Goal: Task Accomplishment & Management: Use online tool/utility

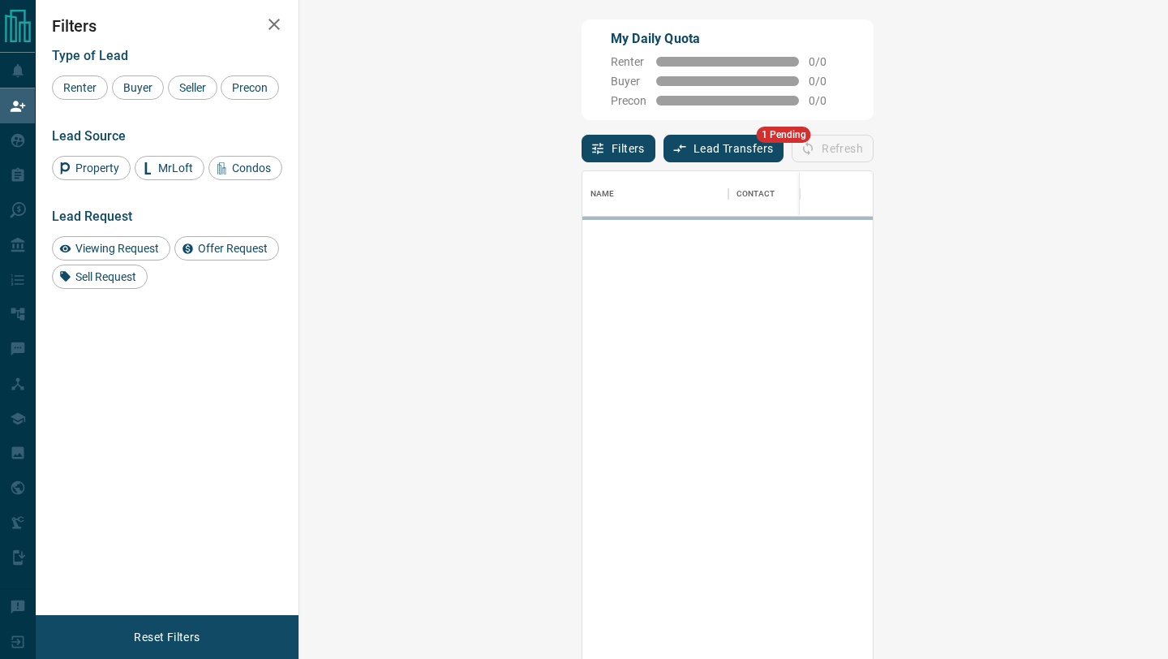
scroll to position [500, 834]
click at [664, 153] on button "Lead Transfers" at bounding box center [724, 149] width 121 height 28
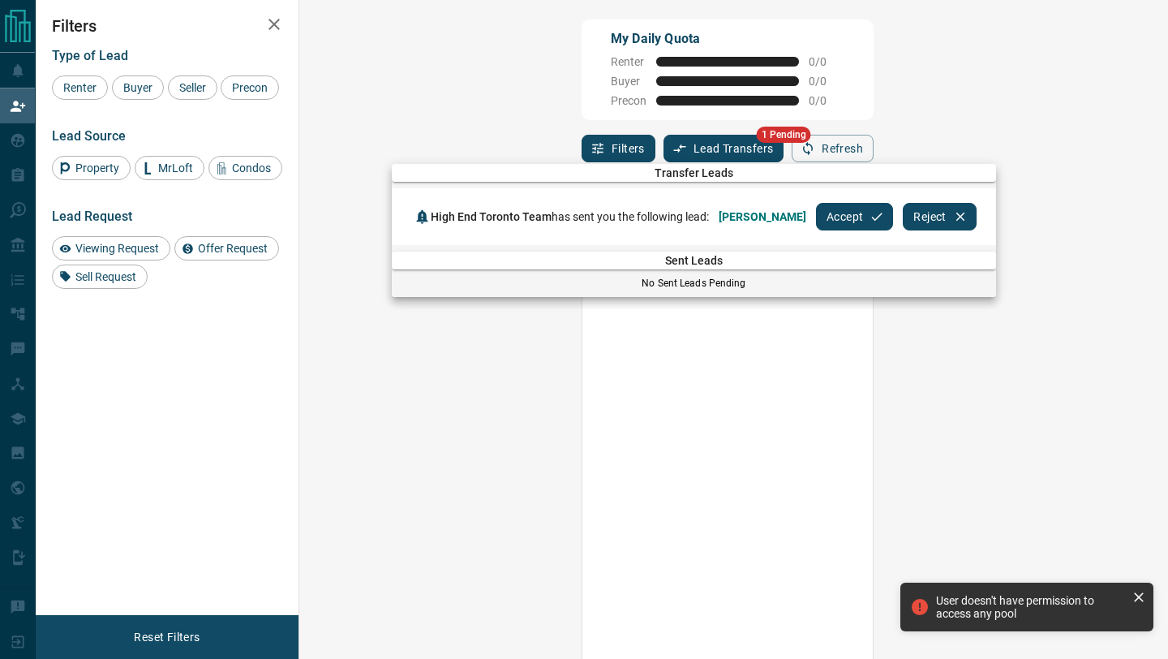
click at [825, 215] on button "Accept" at bounding box center [854, 217] width 77 height 28
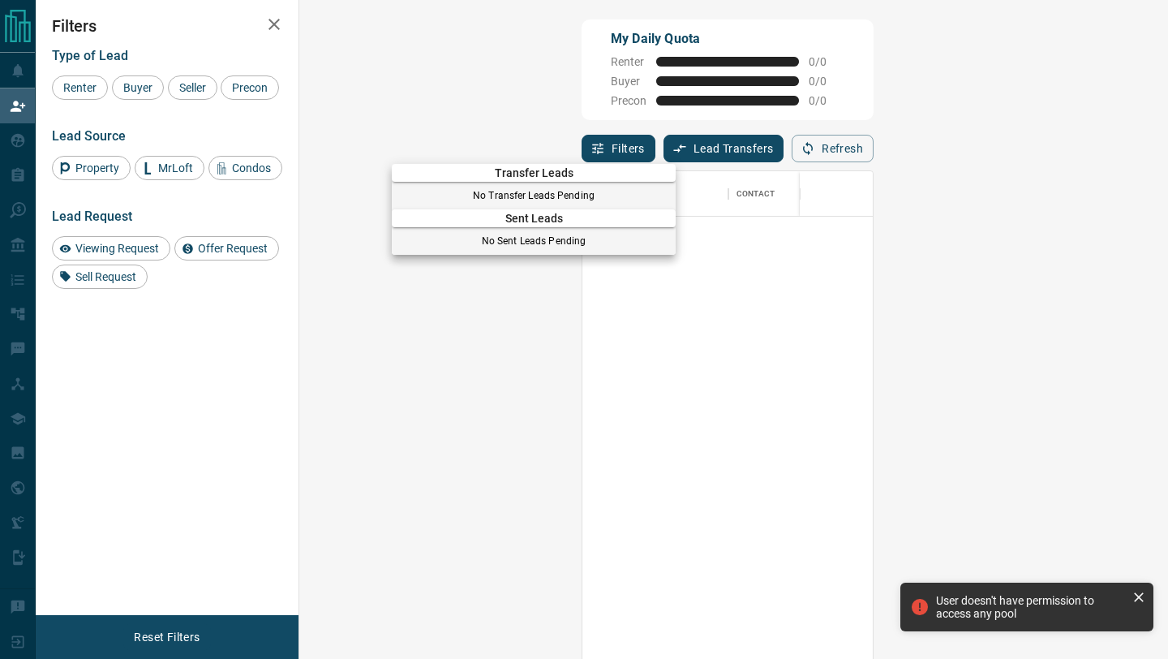
click at [0, 143] on div at bounding box center [584, 329] width 1168 height 659
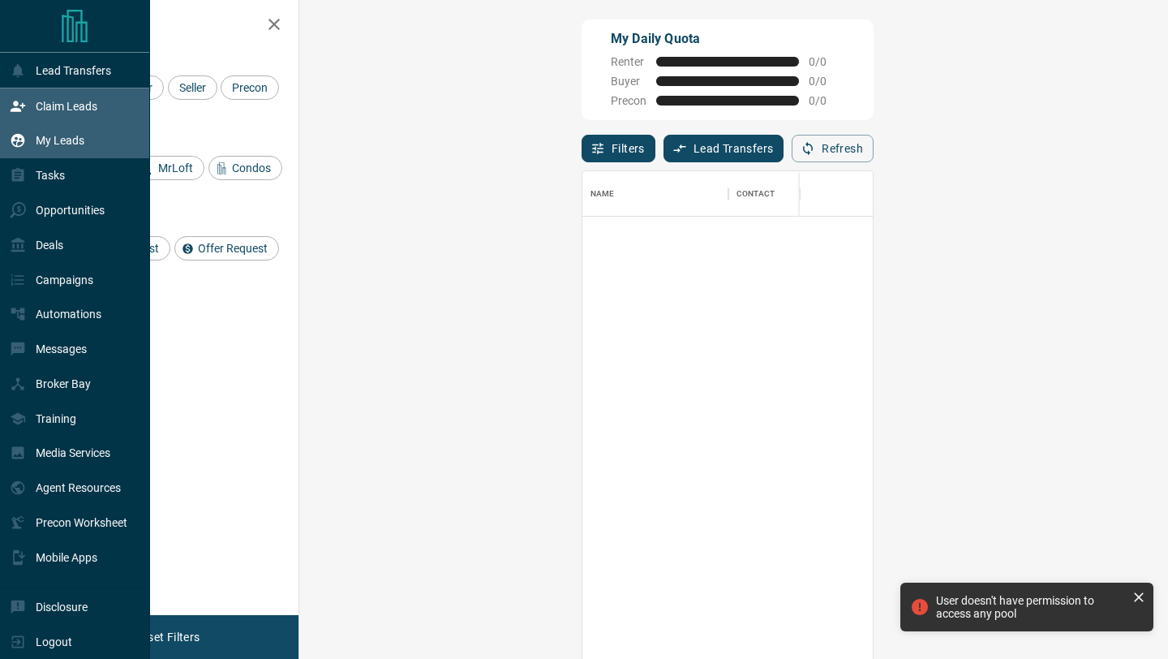
click at [21, 143] on icon at bounding box center [18, 141] width 14 height 14
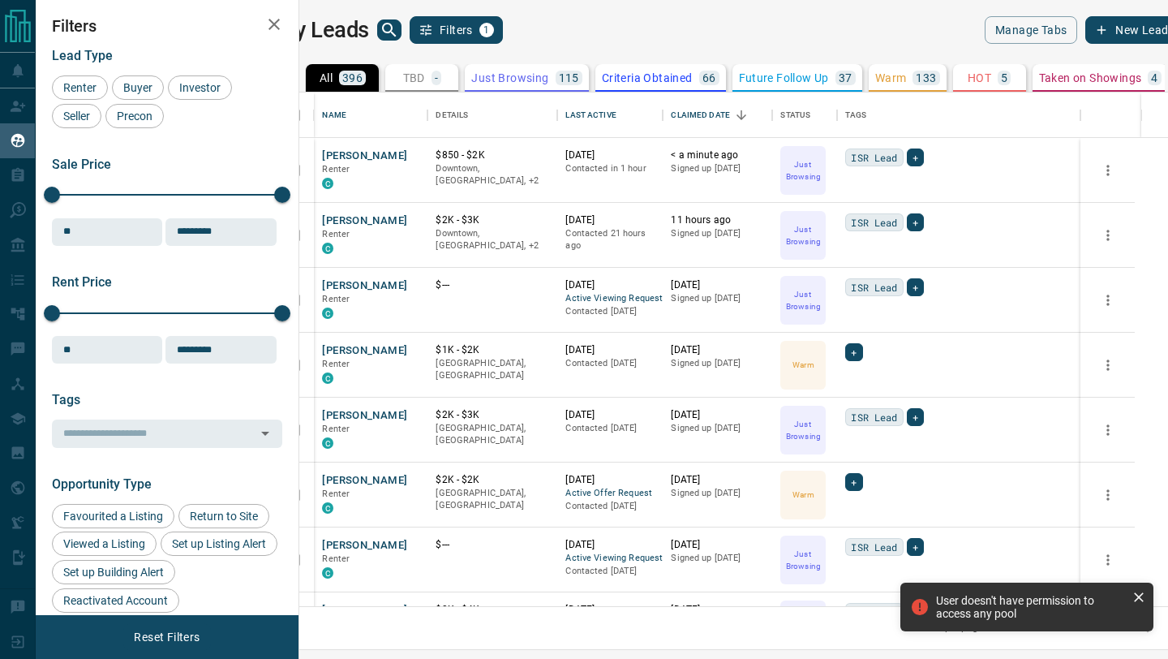
scroll to position [513, 861]
click at [406, 25] on div "My Leads Filters 1" at bounding box center [502, 30] width 452 height 28
click at [399, 32] on icon "search button" at bounding box center [389, 29] width 19 height 19
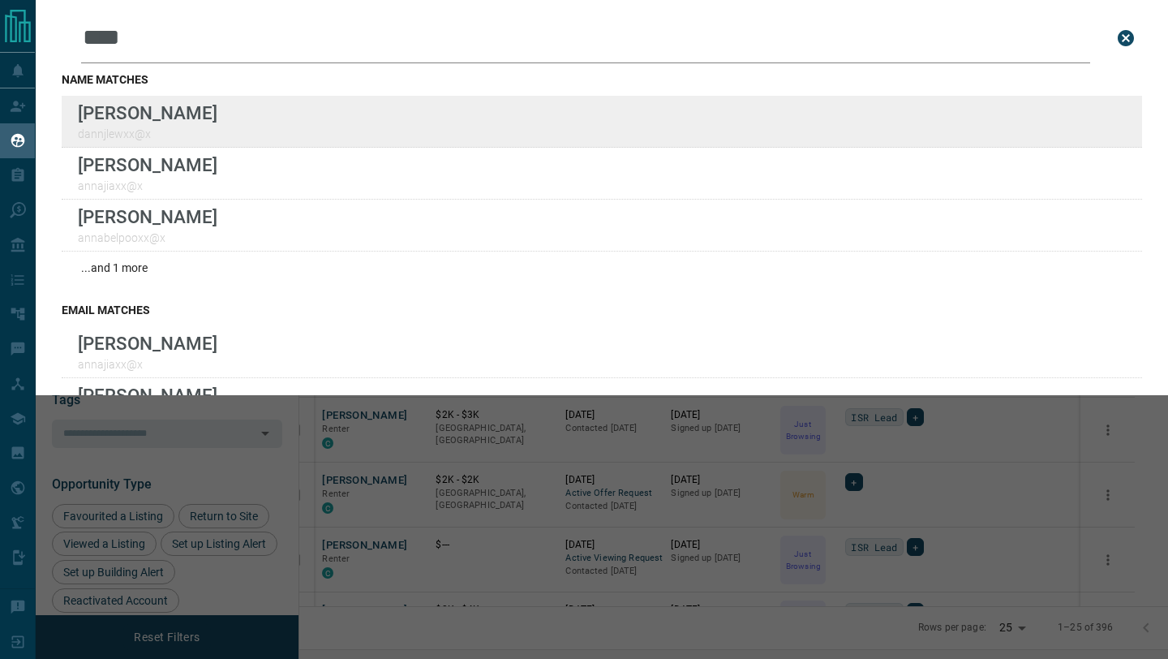
type input "****"
click at [0, 0] on div "Lead Transfers Claim Leads My Leads Tasks Opportunities Deals Campaigns Automat…" at bounding box center [584, 319] width 1168 height 638
